Goal: Book appointment/travel/reservation

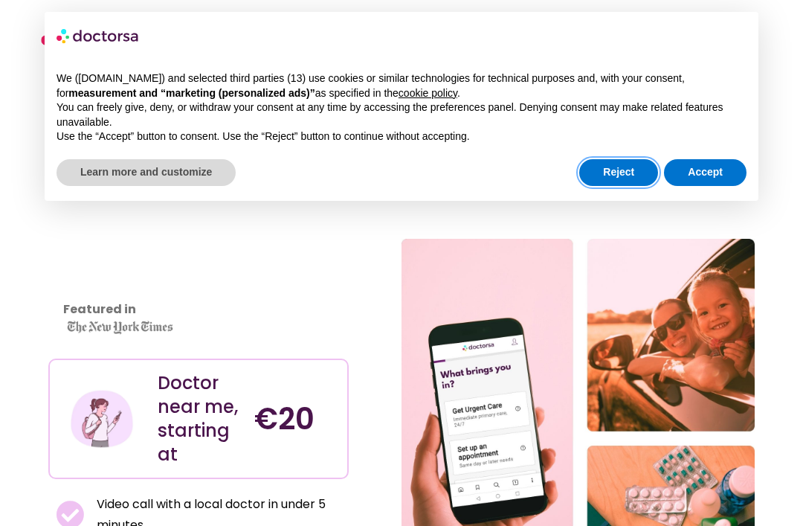
click at [600, 170] on button "Reject" at bounding box center [618, 172] width 79 height 27
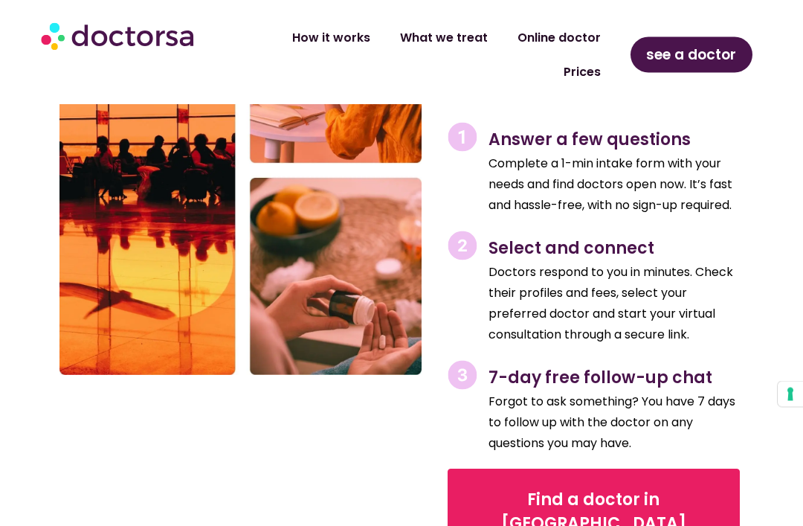
scroll to position [2486, 0]
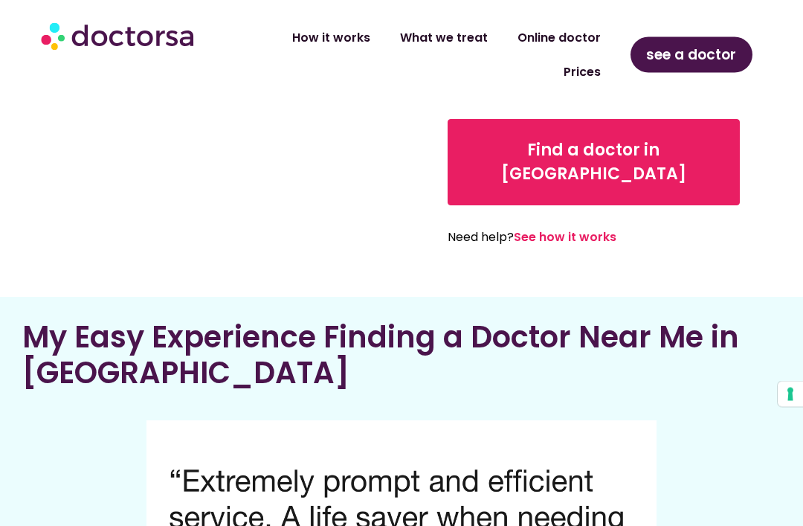
click at [691, 55] on span "see a doctor" at bounding box center [691, 55] width 90 height 24
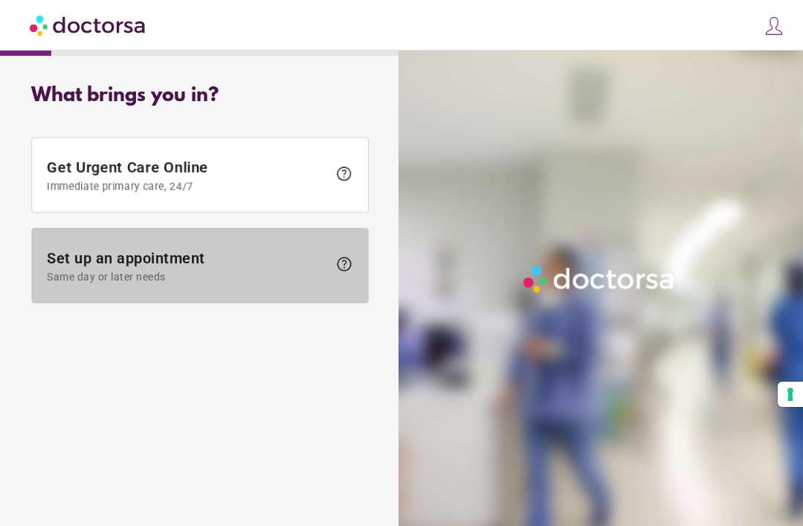
click at [74, 262] on span "Set up an appointment Same day or later needs" at bounding box center [187, 265] width 281 height 33
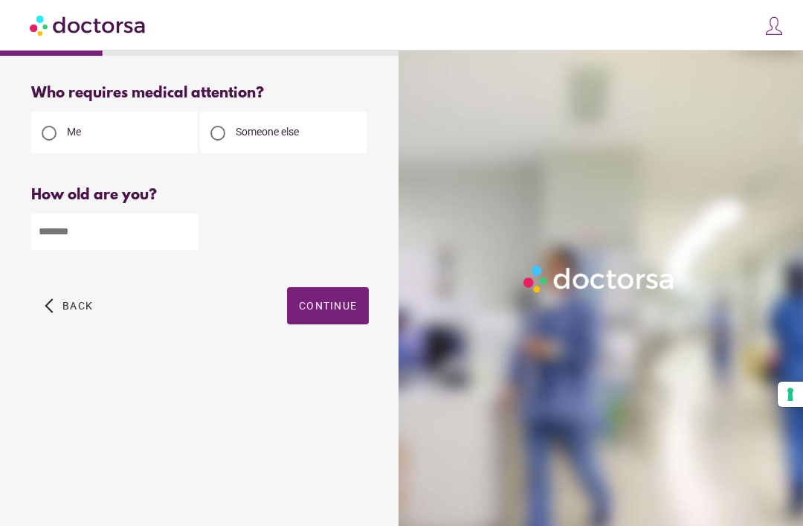
click at [60, 233] on input "number" at bounding box center [114, 231] width 167 height 36
type input "**"
click at [325, 311] on span "Continue" at bounding box center [328, 306] width 58 height 12
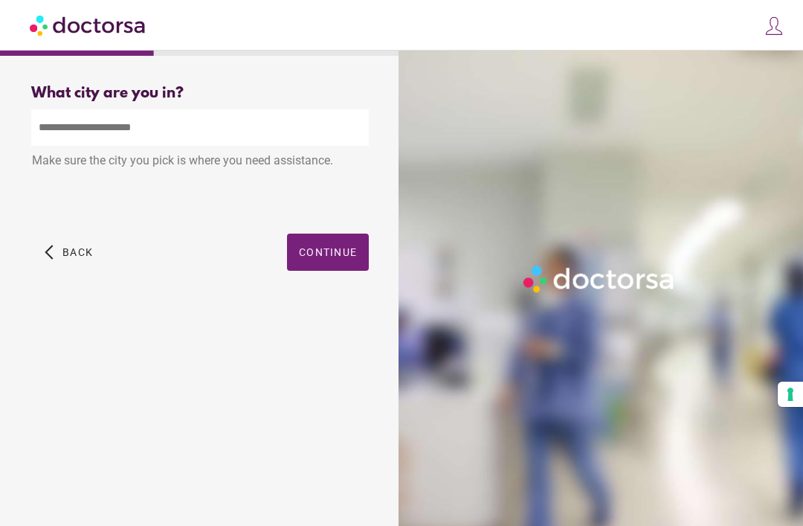
click at [94, 129] on input "text" at bounding box center [200, 127] width 338 height 36
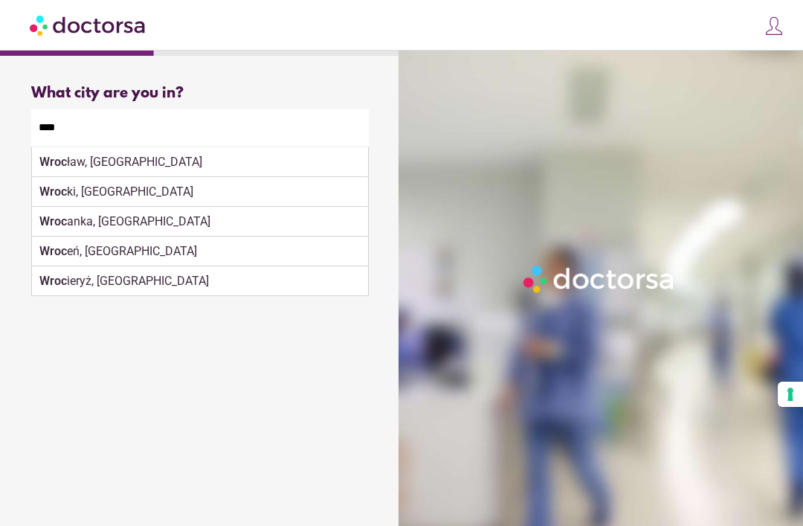
click at [65, 164] on strong "Wroc" at bounding box center [53, 162] width 28 height 14
type input "**********"
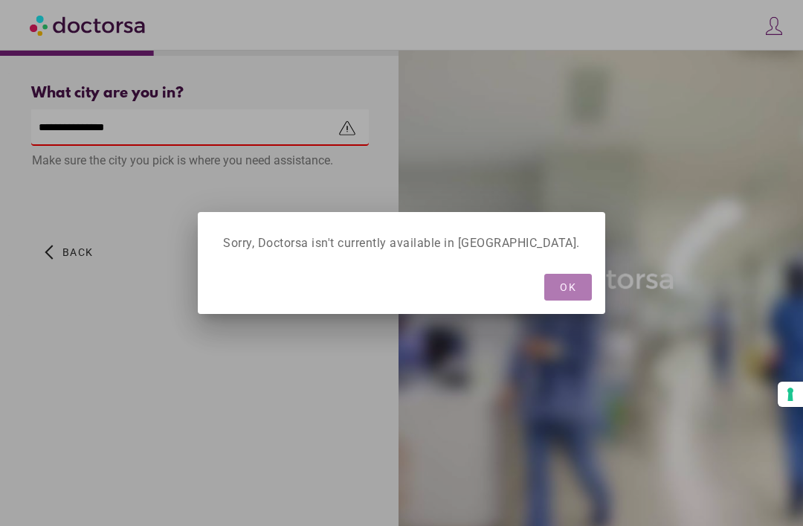
click at [560, 287] on span "OK" at bounding box center [568, 287] width 16 height 12
